Goal: Task Accomplishment & Management: Manage account settings

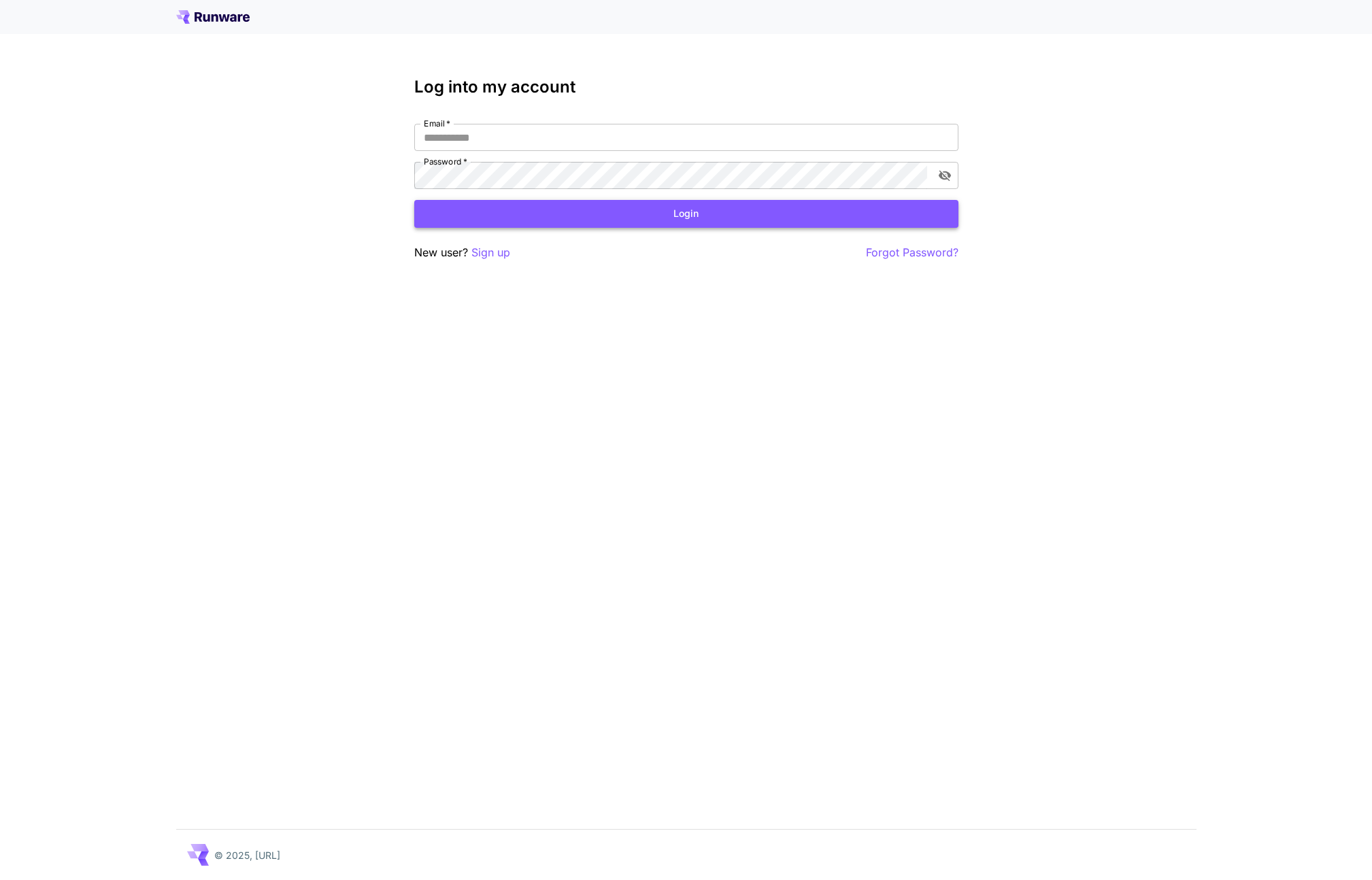
type input "**********"
click at [621, 224] on button "Login" at bounding box center [687, 213] width 544 height 28
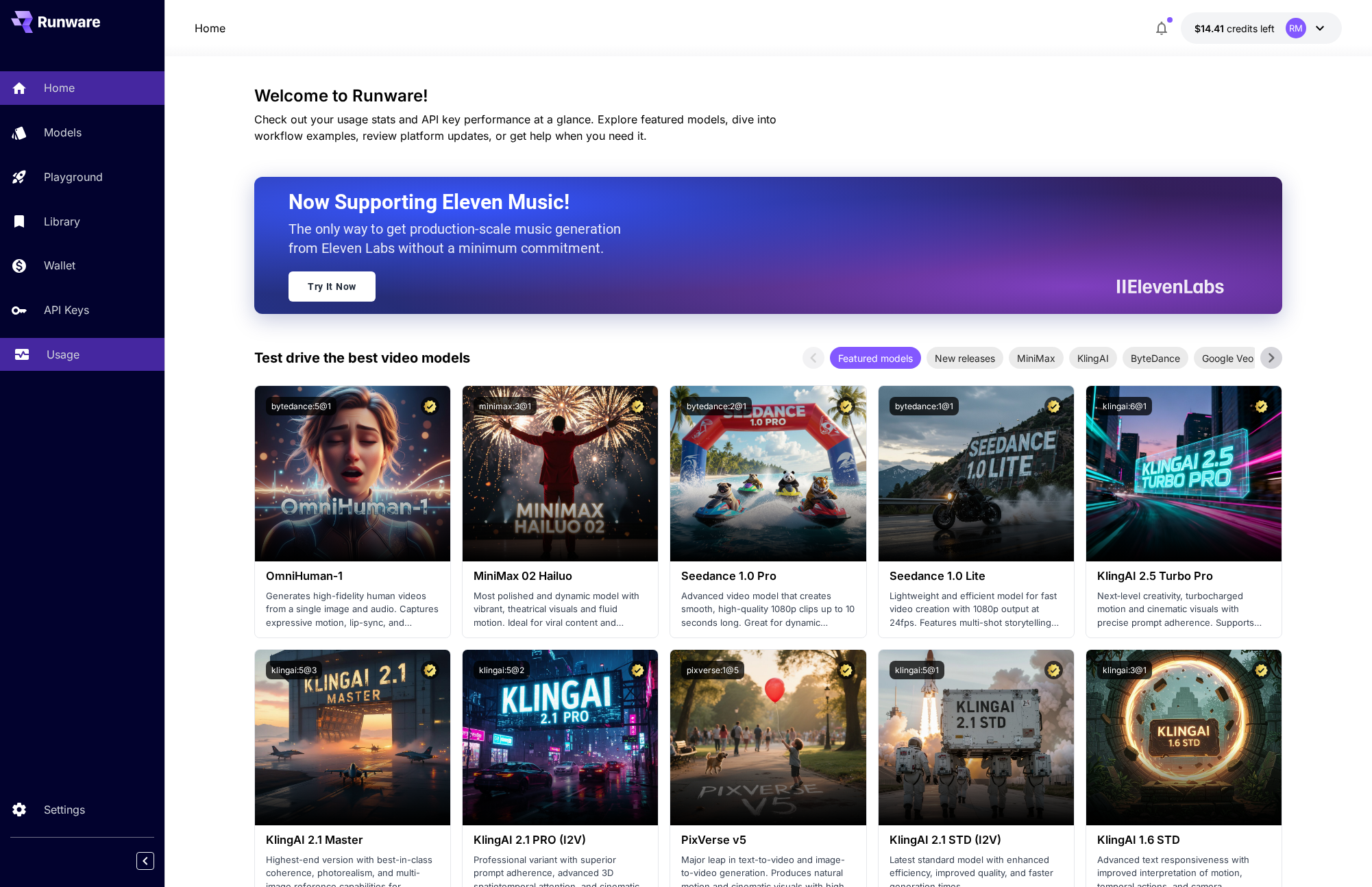
click at [78, 340] on link "Usage" at bounding box center [82, 355] width 165 height 34
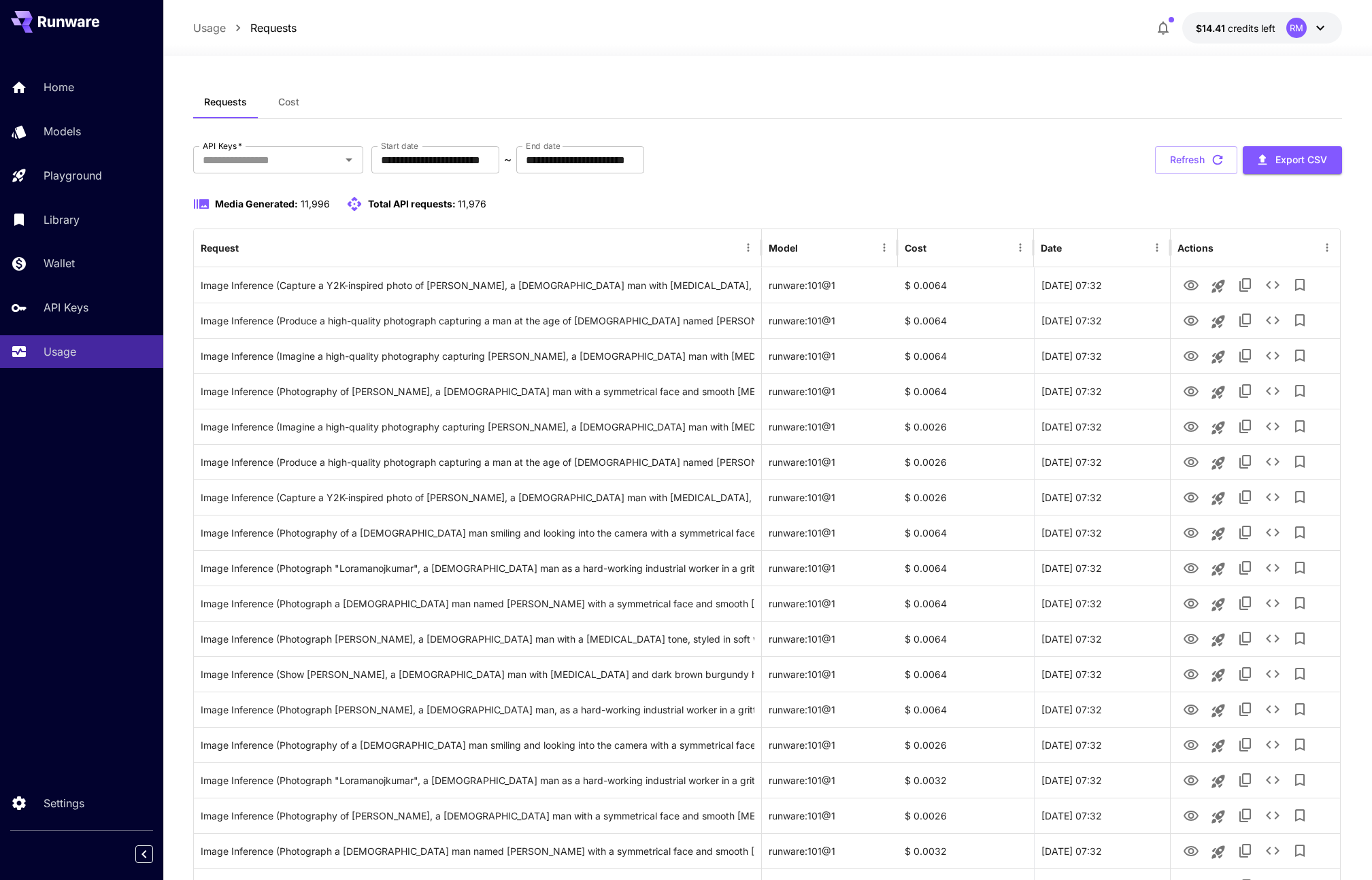
click at [275, 102] on button "Cost" at bounding box center [288, 102] width 61 height 33
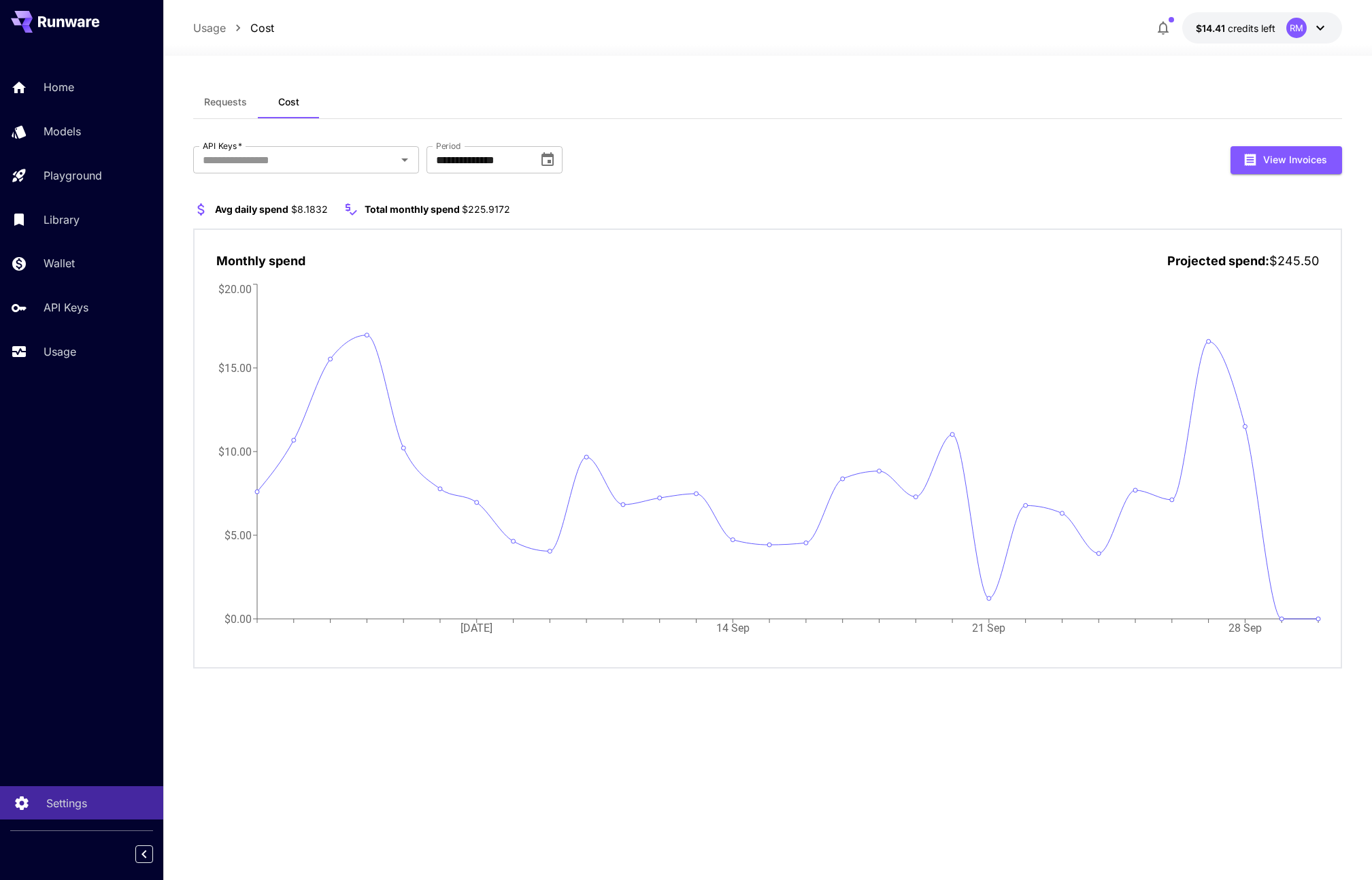
click at [68, 807] on p "Settings" at bounding box center [66, 803] width 41 height 16
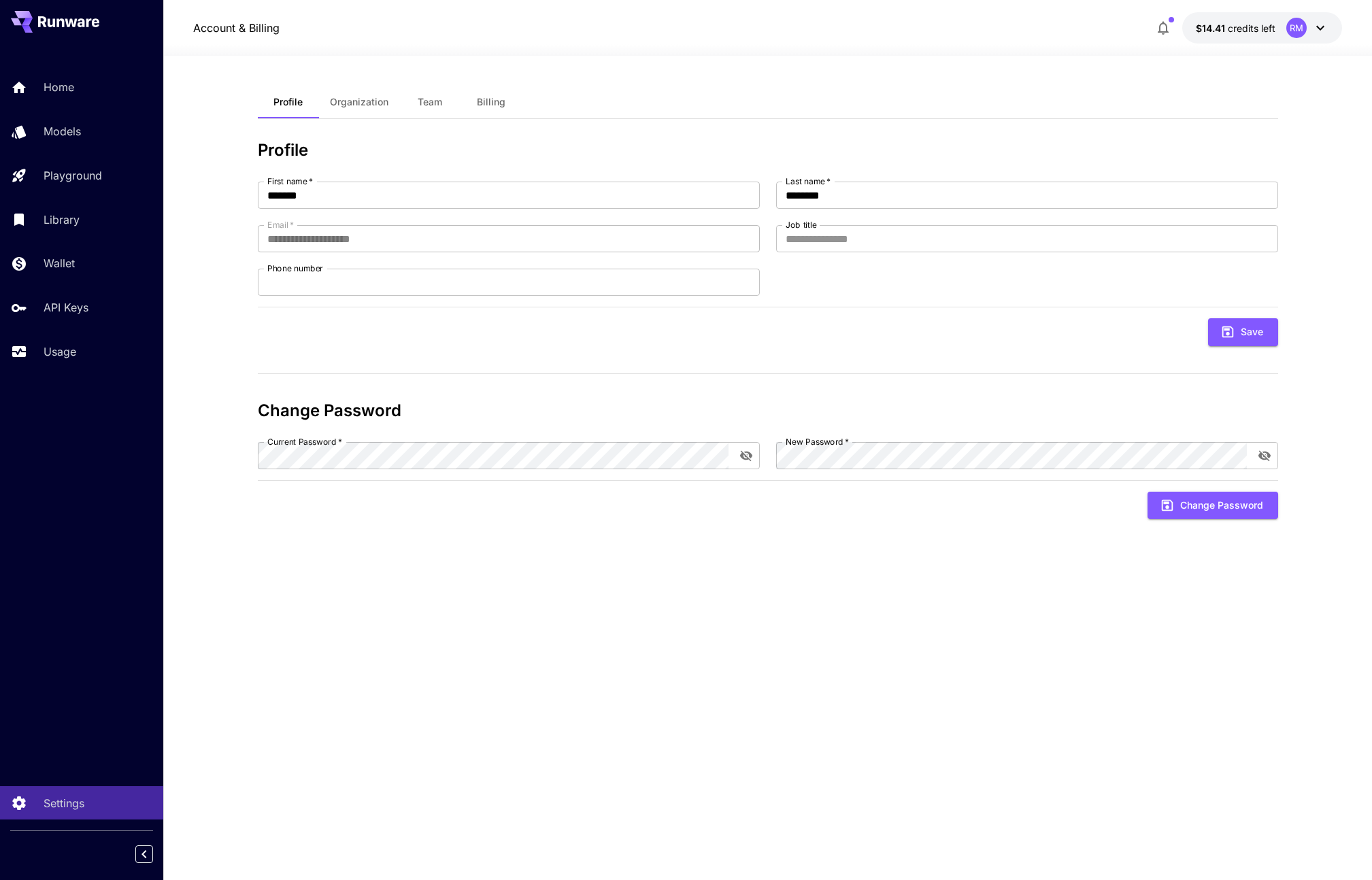
click at [436, 101] on span "Team" at bounding box center [429, 102] width 24 height 12
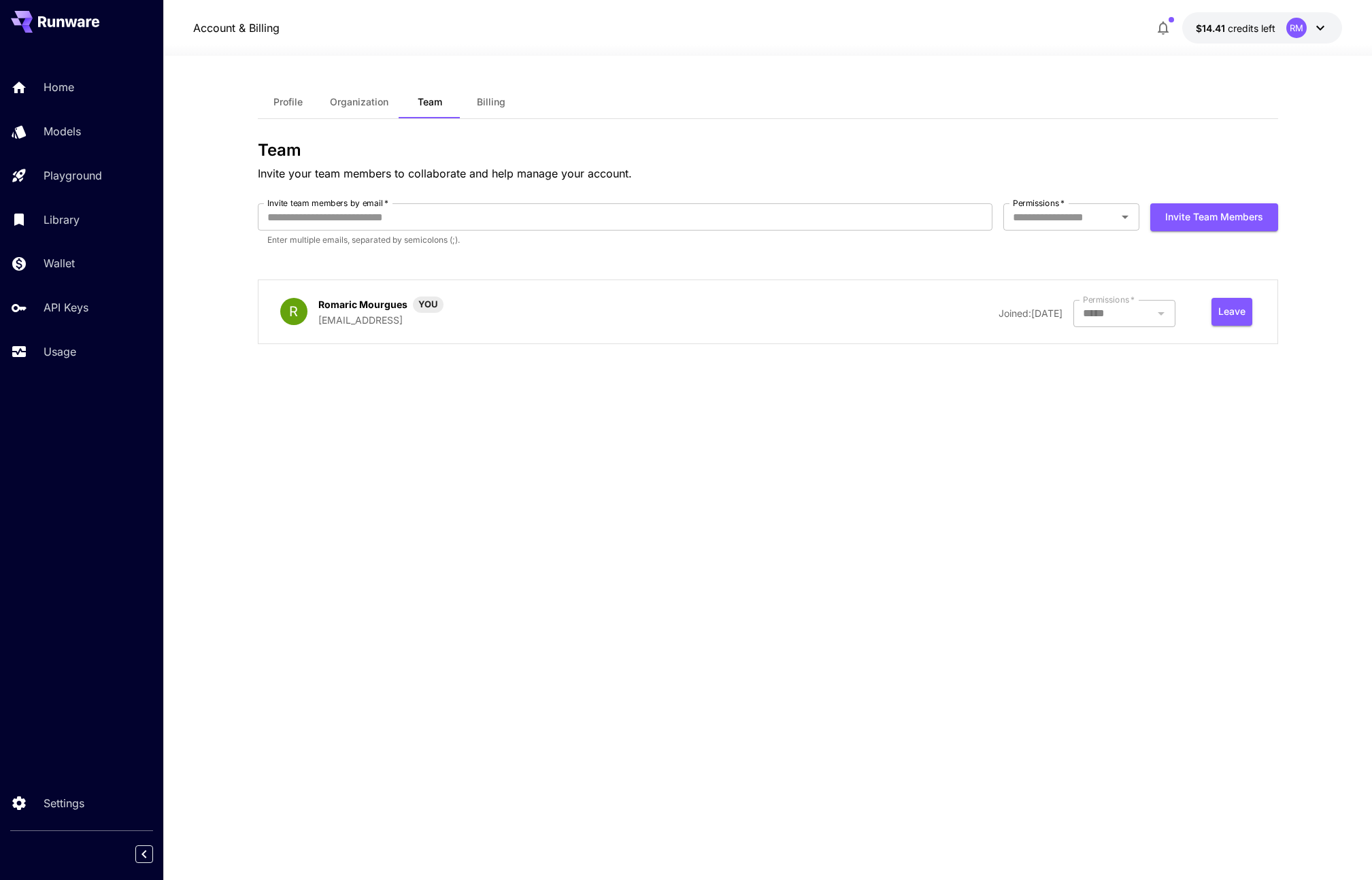
click at [478, 96] on span "Billing" at bounding box center [490, 102] width 28 height 12
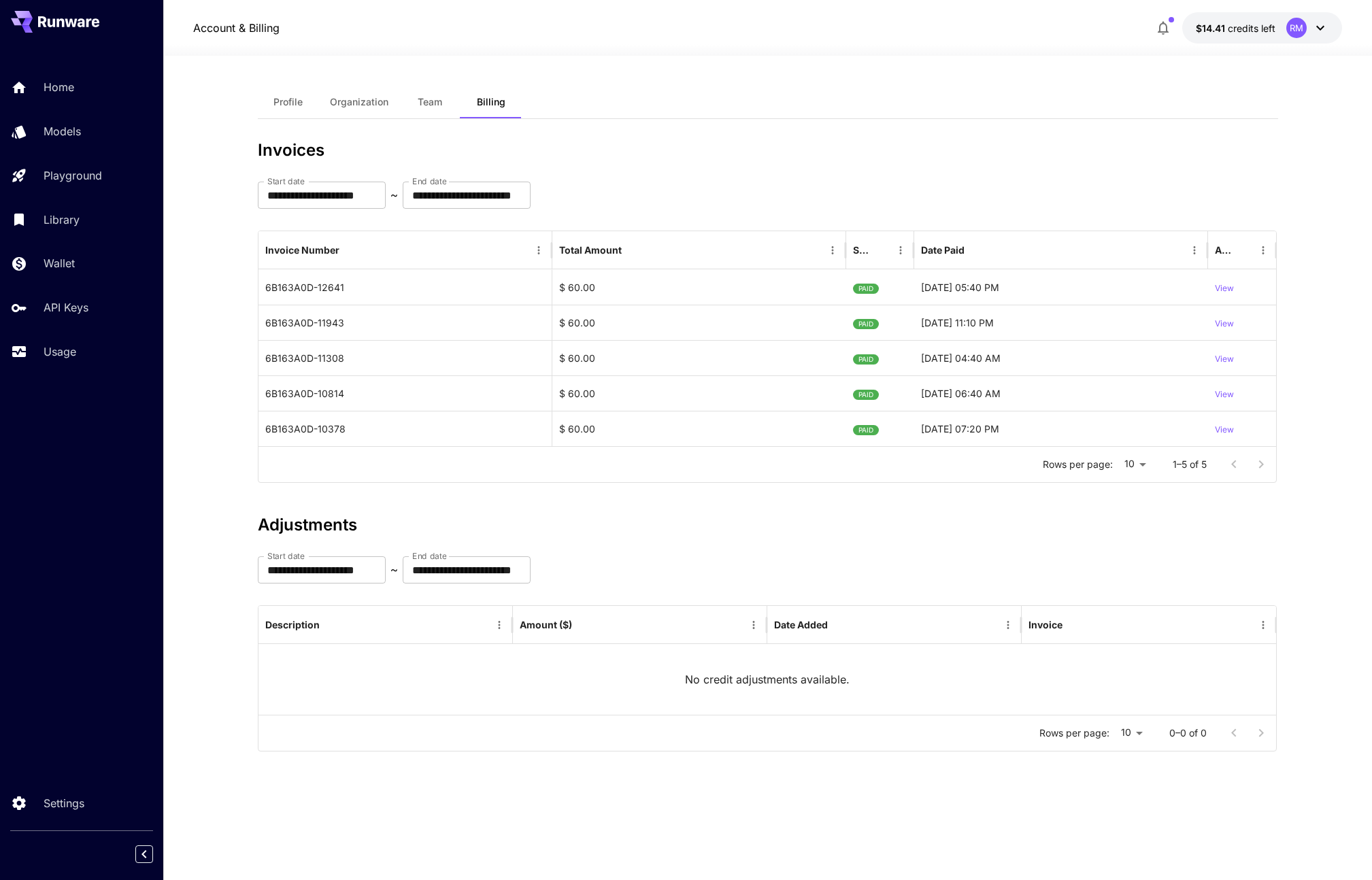
click at [310, 100] on button "Profile" at bounding box center [288, 102] width 61 height 33
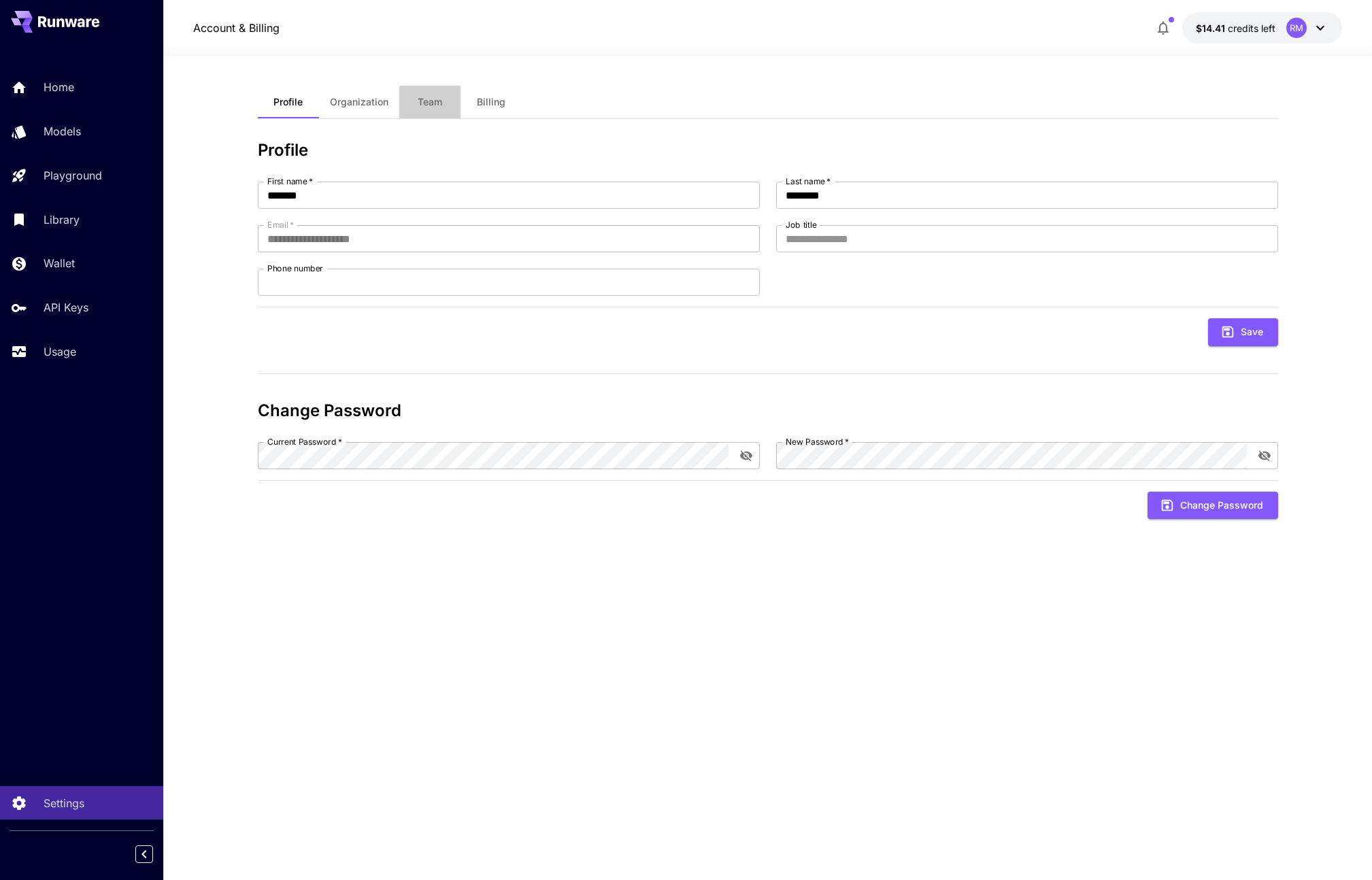
click at [421, 99] on span "Team" at bounding box center [429, 102] width 24 height 12
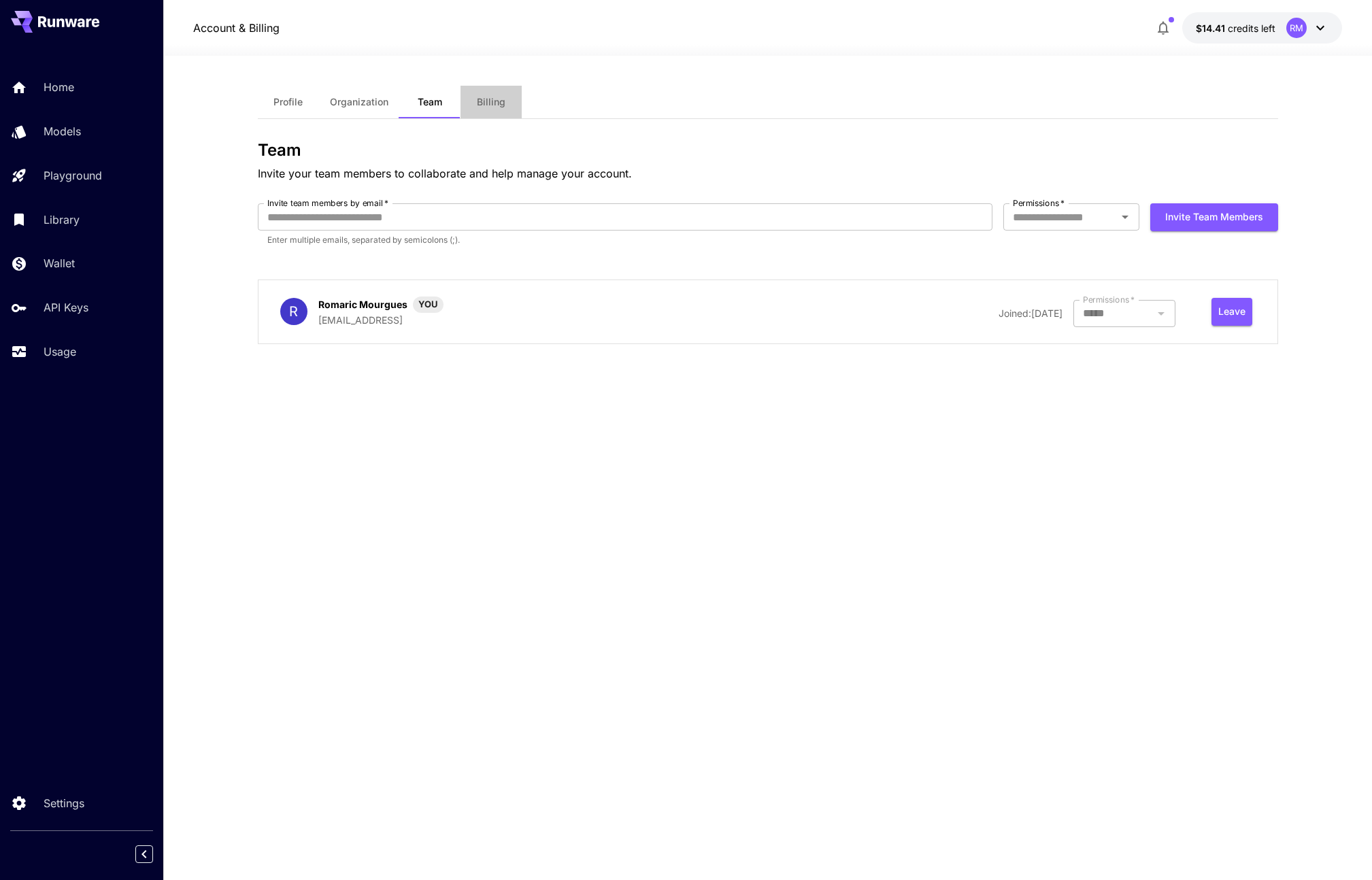
click at [494, 97] on span "Billing" at bounding box center [490, 102] width 28 height 12
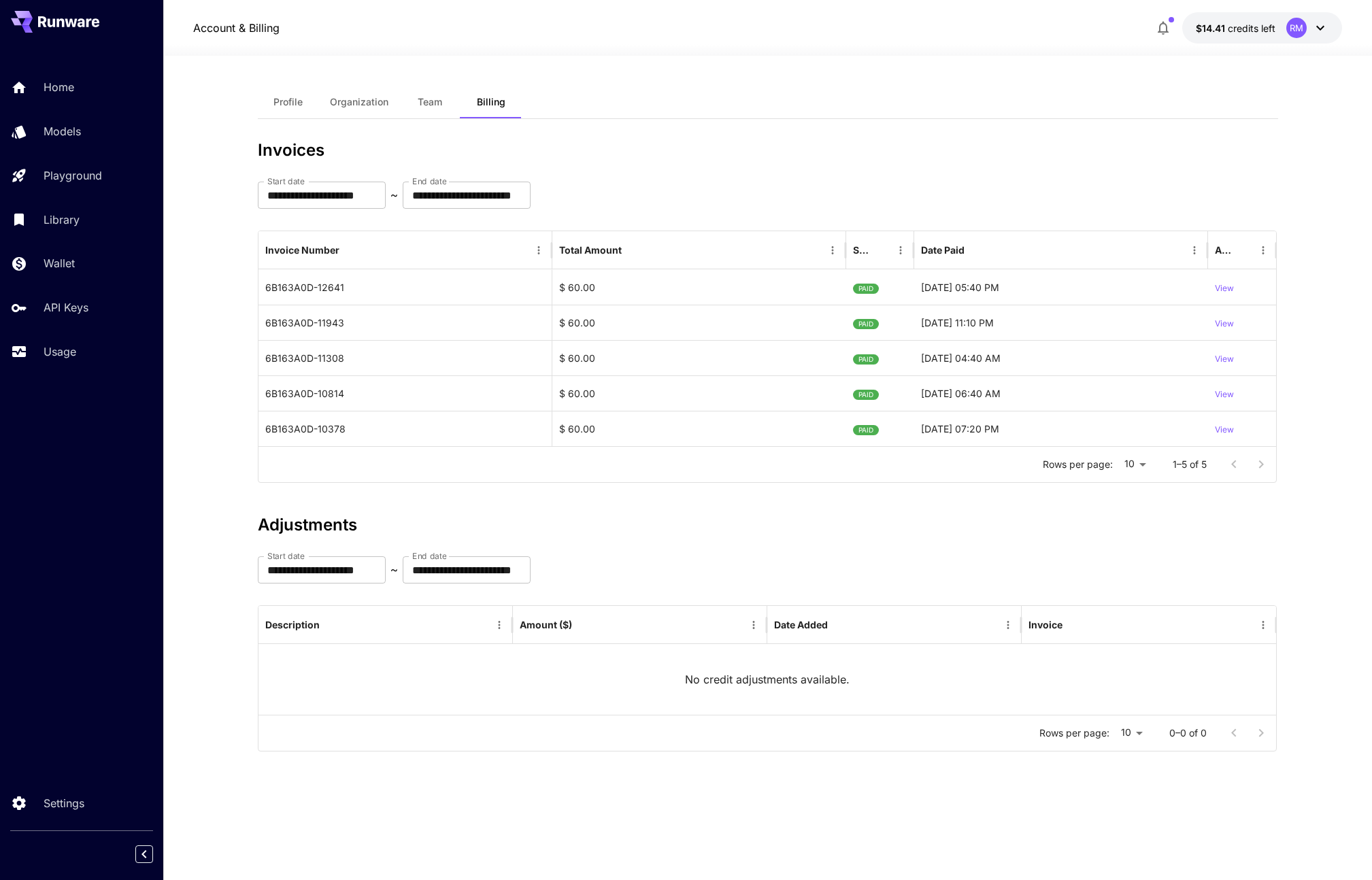
click at [1341, 32] on div "Account & Billing $14.41 credits left RM" at bounding box center [768, 27] width 1209 height 55
click at [1336, 31] on button "$14.41 credits left RM" at bounding box center [1262, 27] width 160 height 31
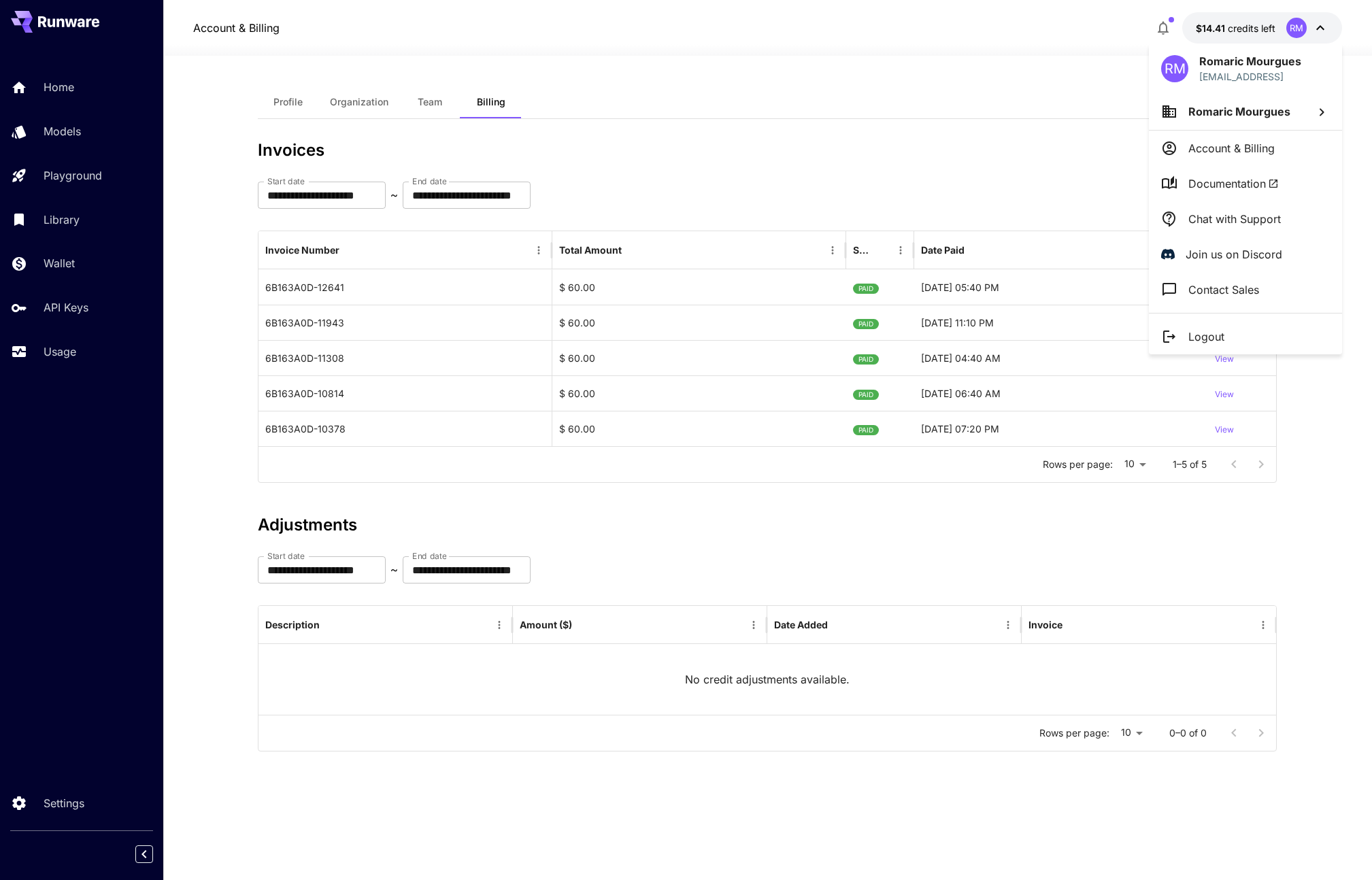
click at [1227, 112] on span "Romaric Mourgues" at bounding box center [1240, 111] width 102 height 14
click at [1224, 143] on div at bounding box center [686, 440] width 1372 height 880
click at [1222, 145] on p "Account & Billing" at bounding box center [1231, 148] width 86 height 16
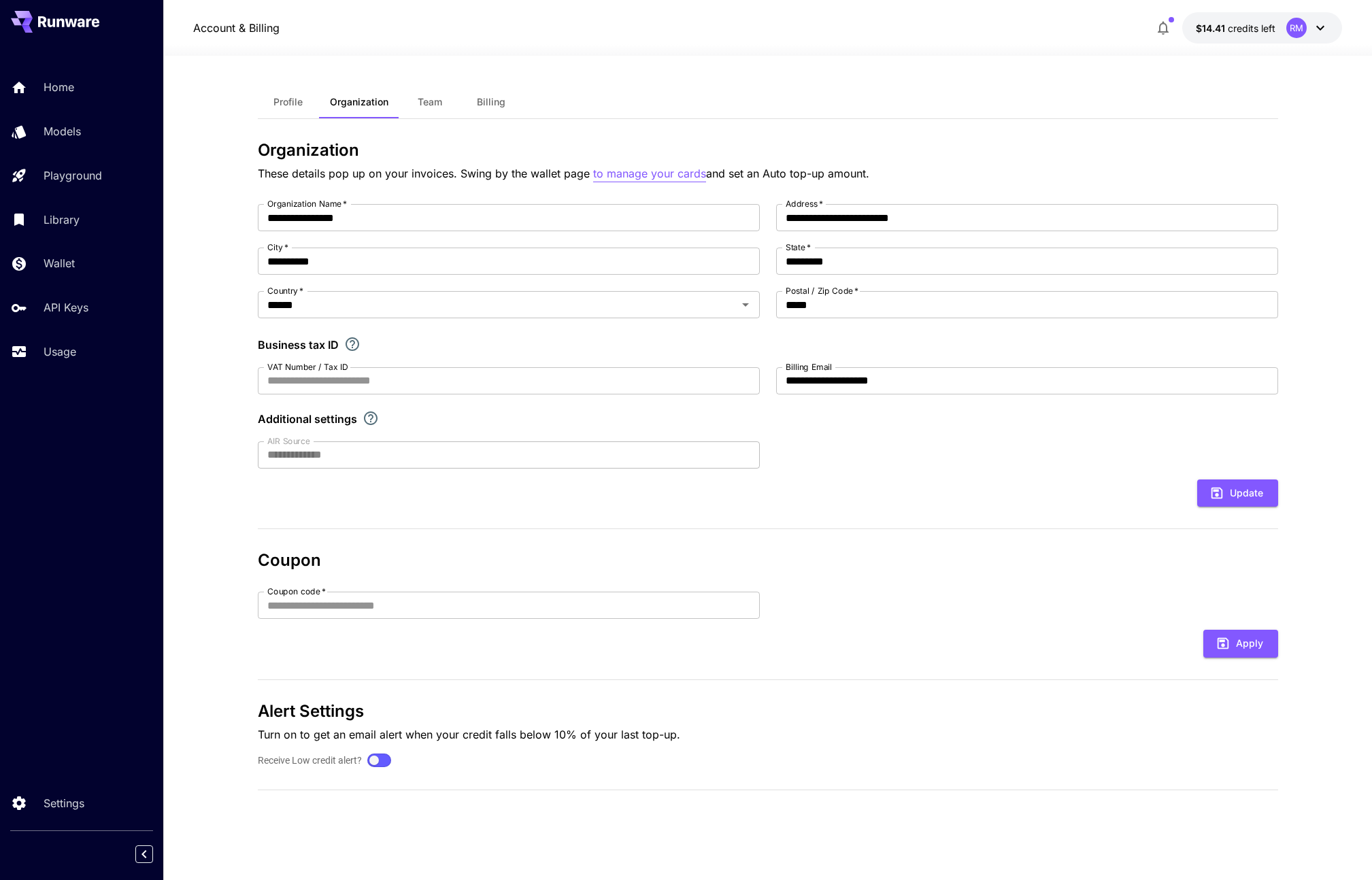
click at [637, 171] on p "to manage your cards" at bounding box center [650, 173] width 113 height 17
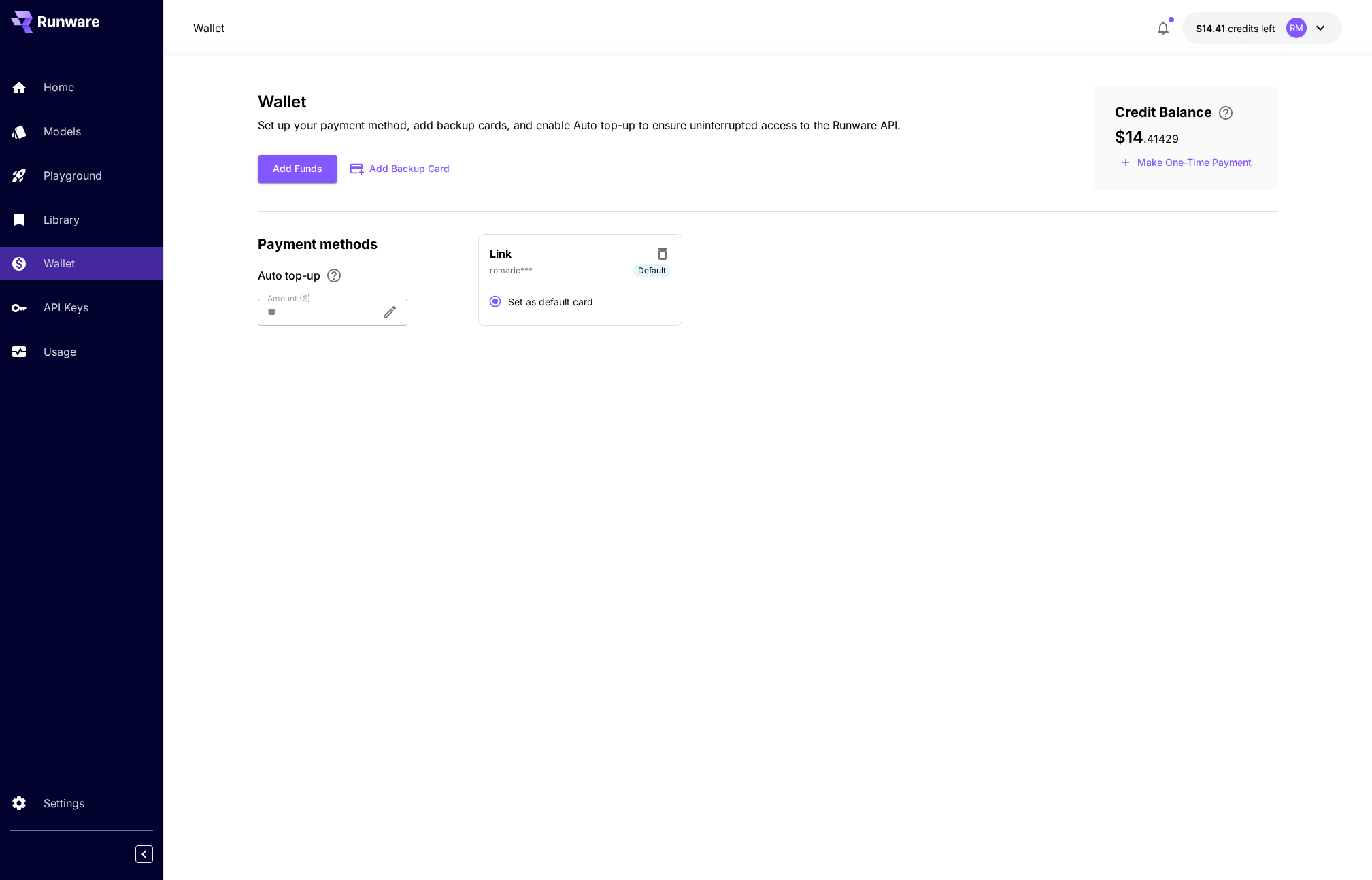
click at [307, 308] on div at bounding box center [314, 312] width 113 height 27
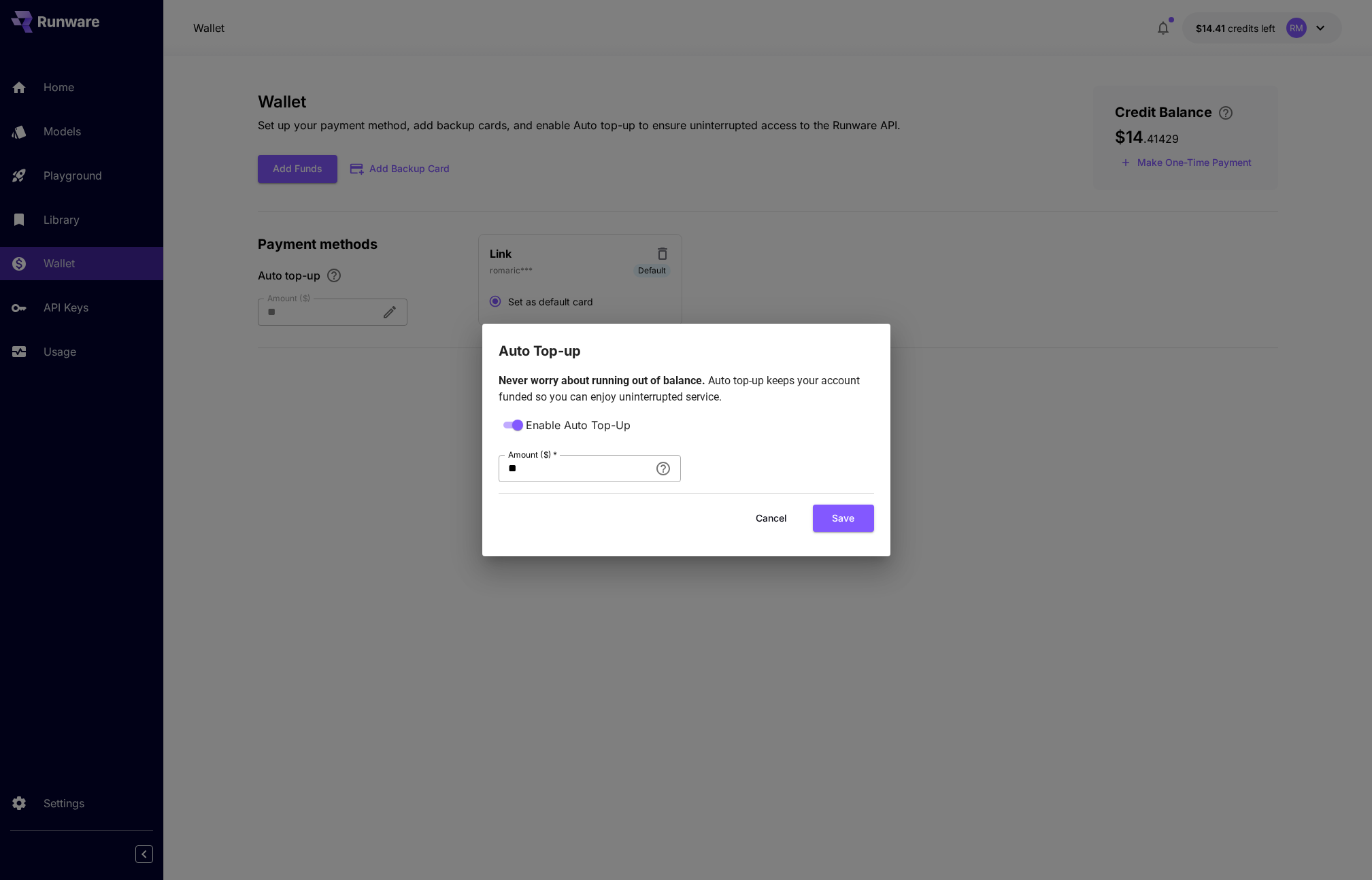
click at [566, 464] on input "**" at bounding box center [573, 468] width 151 height 27
type input "***"
click button "Save" at bounding box center [843, 518] width 61 height 28
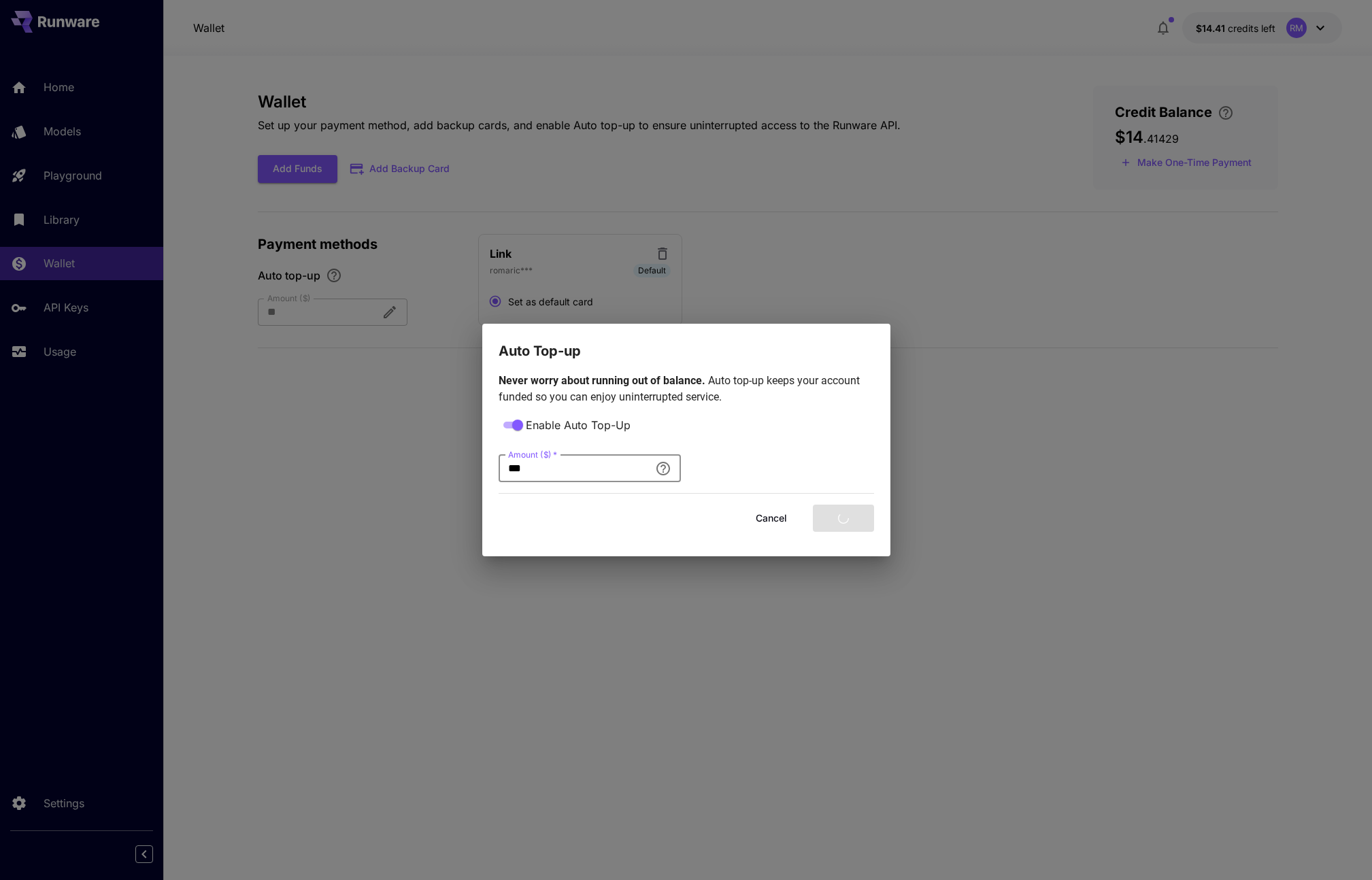
type input "***"
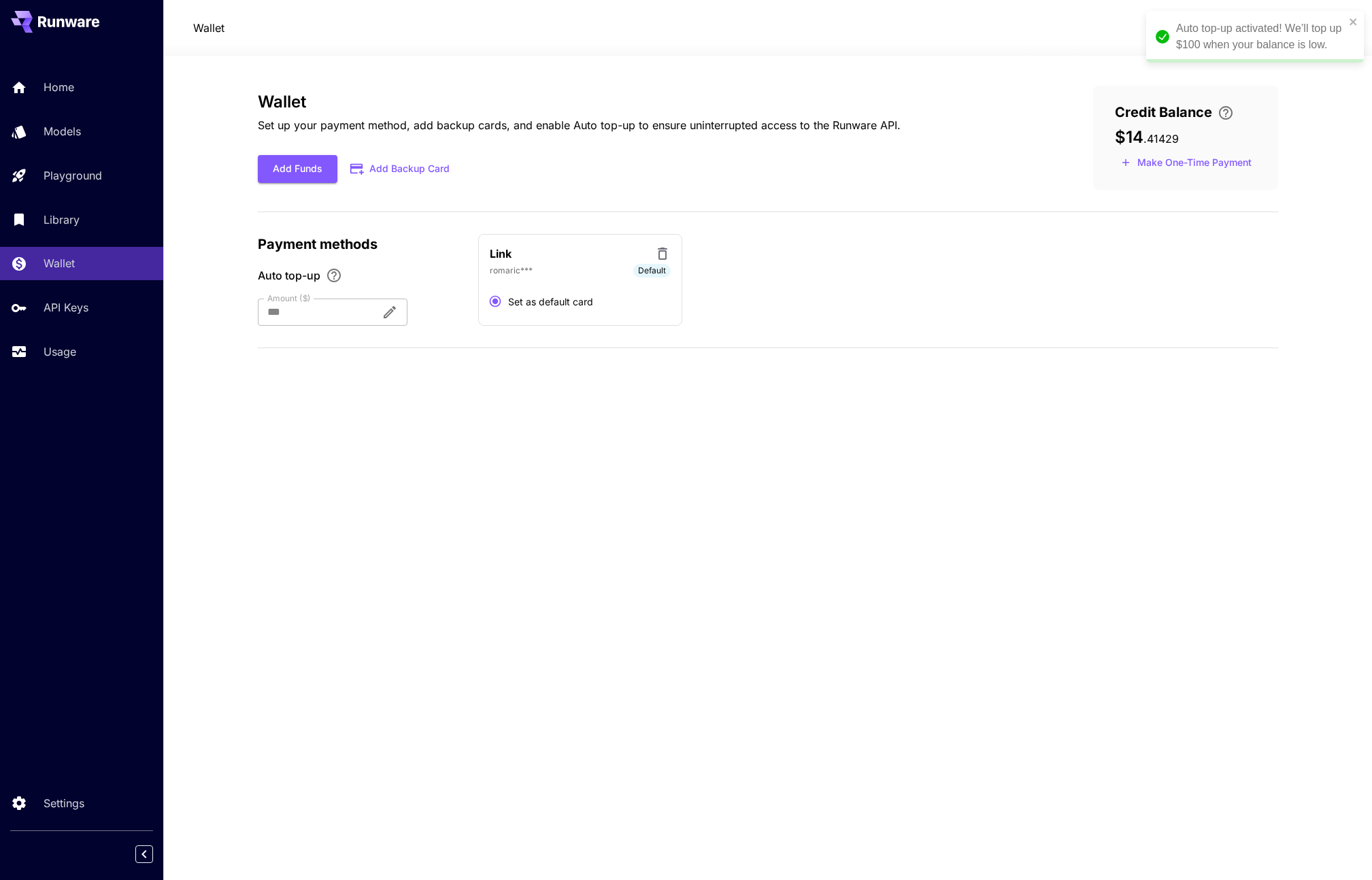
click at [353, 463] on div "Wallet Set up your payment method, add backup cards, and enable Auto top-up to …" at bounding box center [768, 467] width 1020 height 765
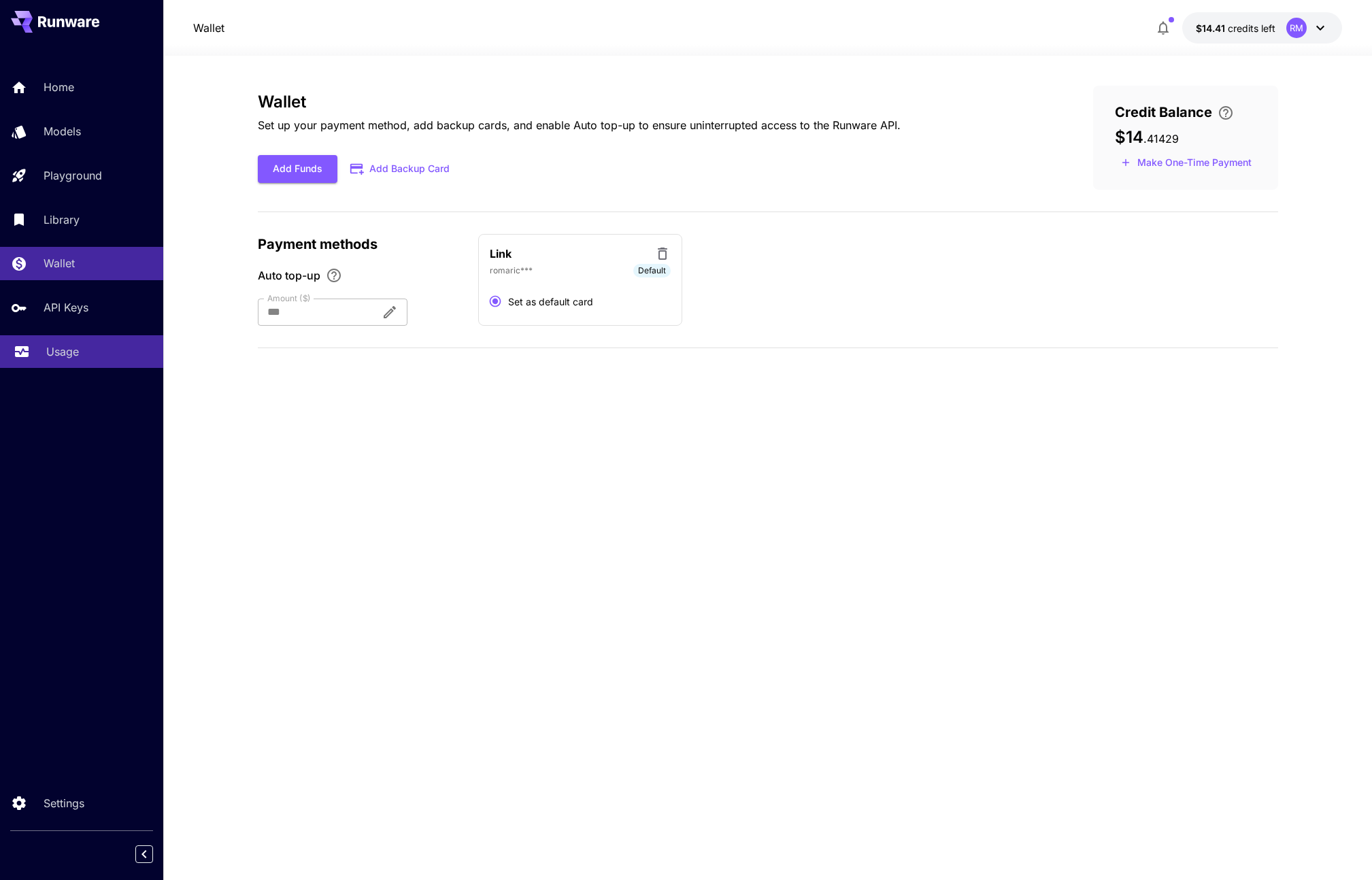
click at [71, 360] on link "Usage" at bounding box center [82, 352] width 163 height 34
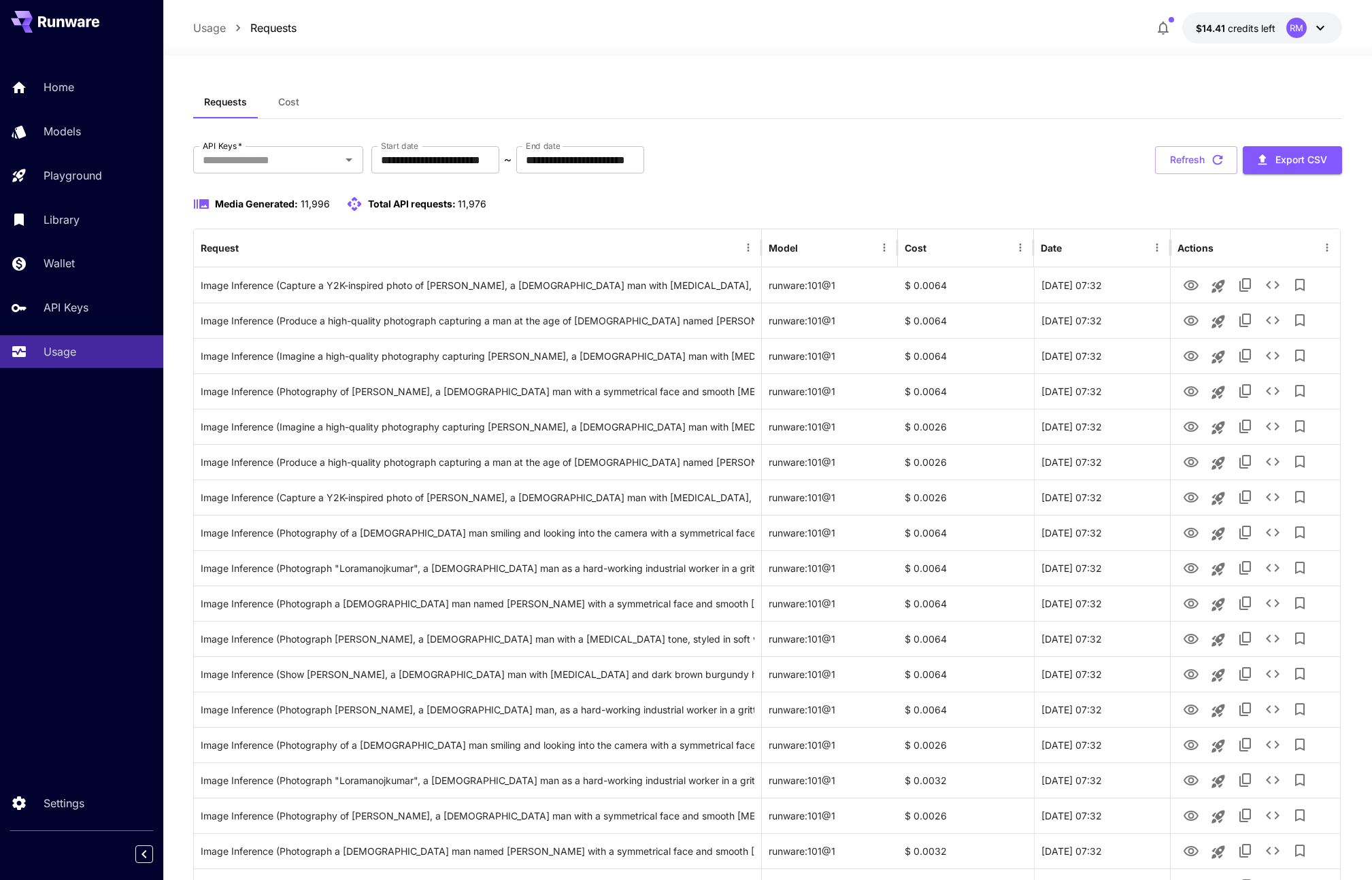
click at [287, 103] on span "Cost" at bounding box center [289, 102] width 21 height 12
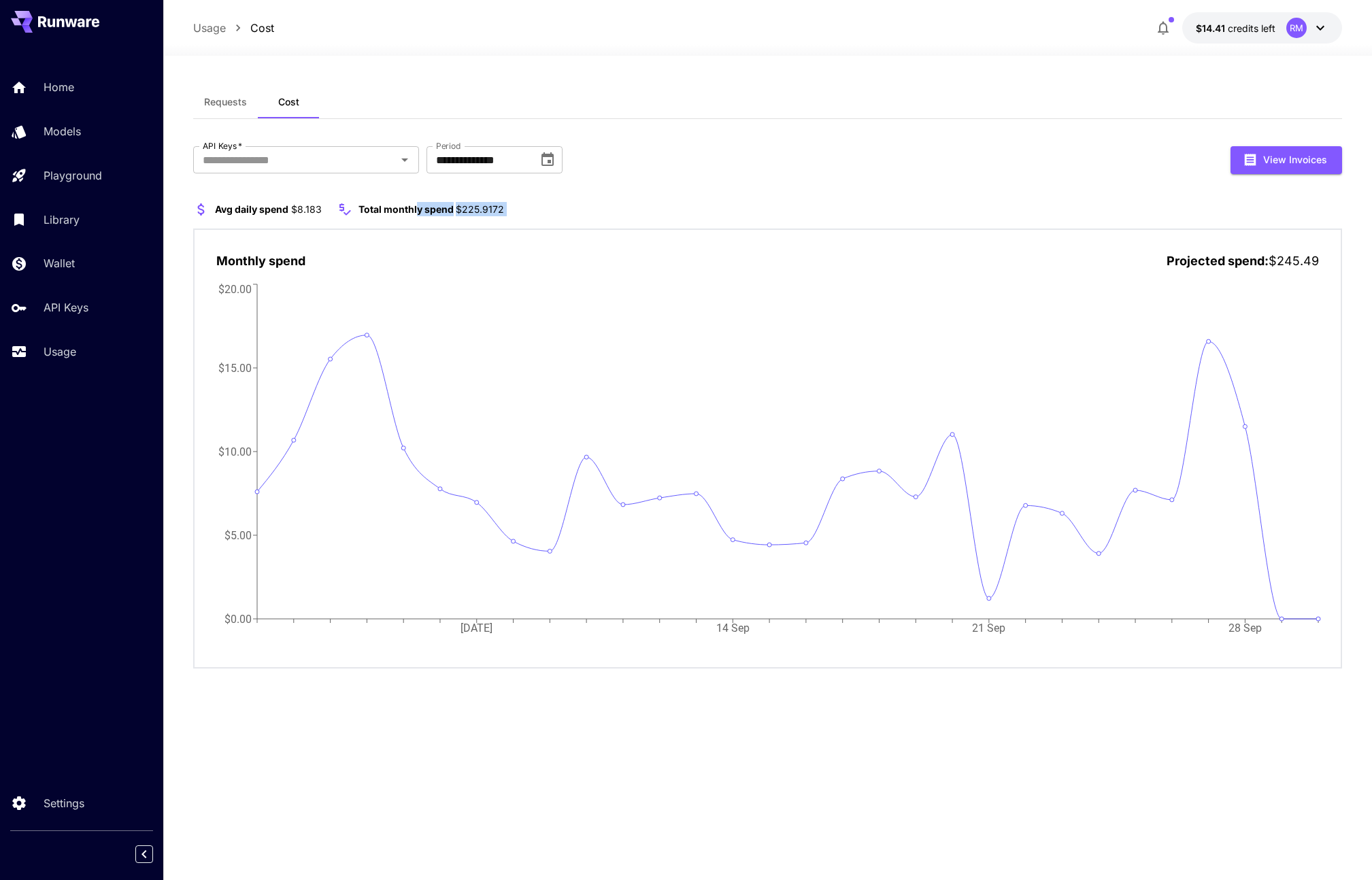
drag, startPoint x: 415, startPoint y: 208, endPoint x: 608, endPoint y: 220, distance: 193.4
click at [604, 223] on div "Avg daily spend $8.183 Total monthly spend $225.9172 Monthly spend Projected sp…" at bounding box center [767, 435] width 1148 height 467
click at [653, 191] on div "**********" at bounding box center [767, 407] width 1148 height 523
